Goal: Navigation & Orientation: Find specific page/section

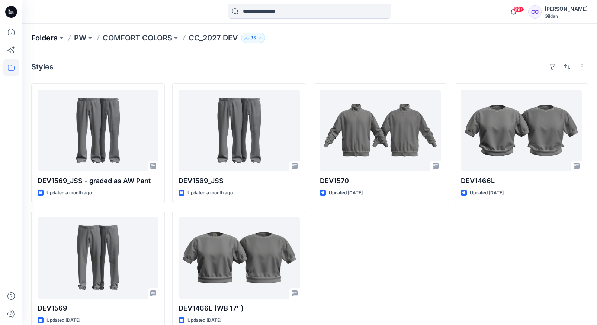
scroll to position [14, 0]
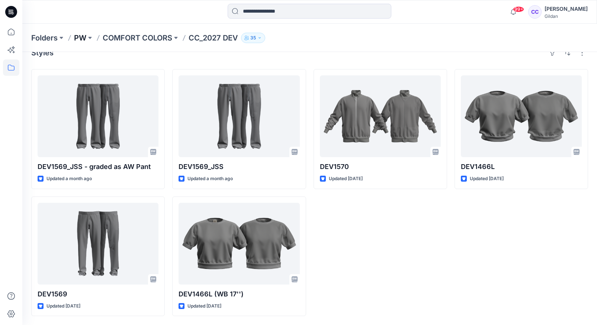
click at [86, 36] on p "PW" at bounding box center [80, 38] width 12 height 10
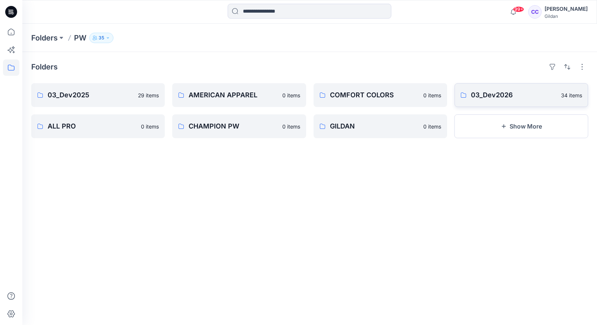
click at [482, 96] on p "03_Dev2026" at bounding box center [514, 95] width 86 height 10
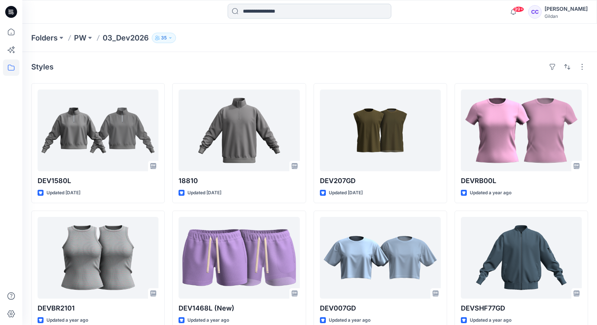
click at [258, 12] on input at bounding box center [310, 11] width 164 height 15
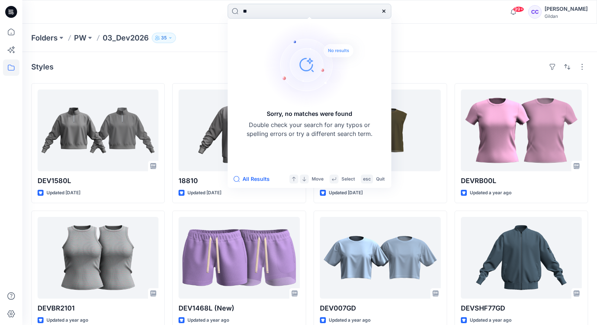
type input "*"
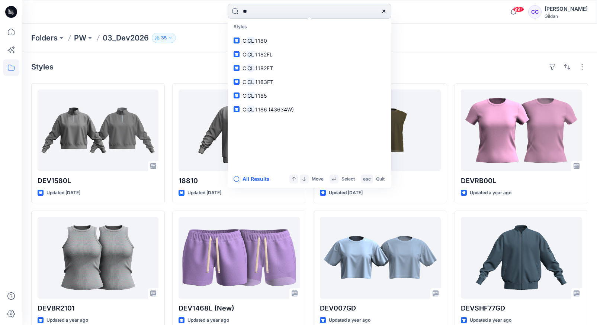
type input "*"
